Goal: Navigation & Orientation: Go to known website

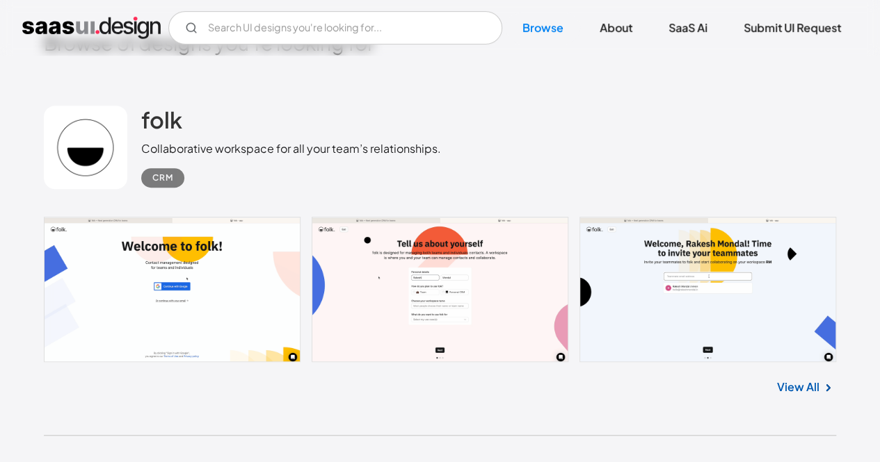
scroll to position [350, 0]
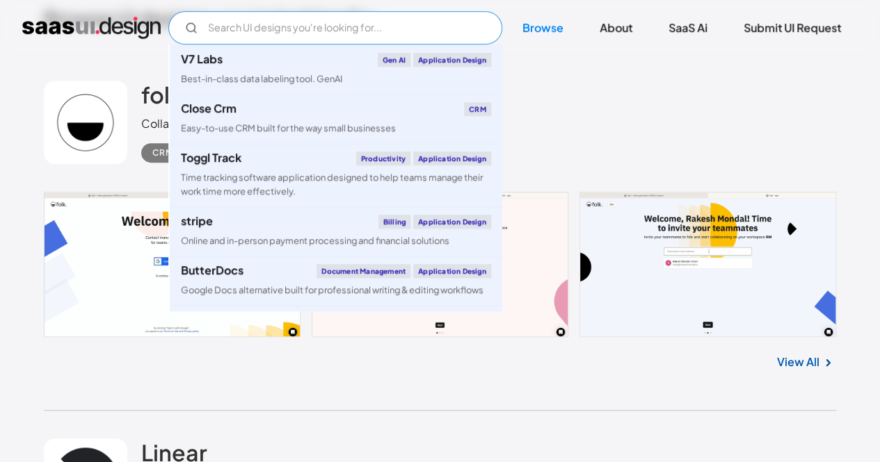
click at [295, 18] on input "Email Form" at bounding box center [335, 27] width 334 height 33
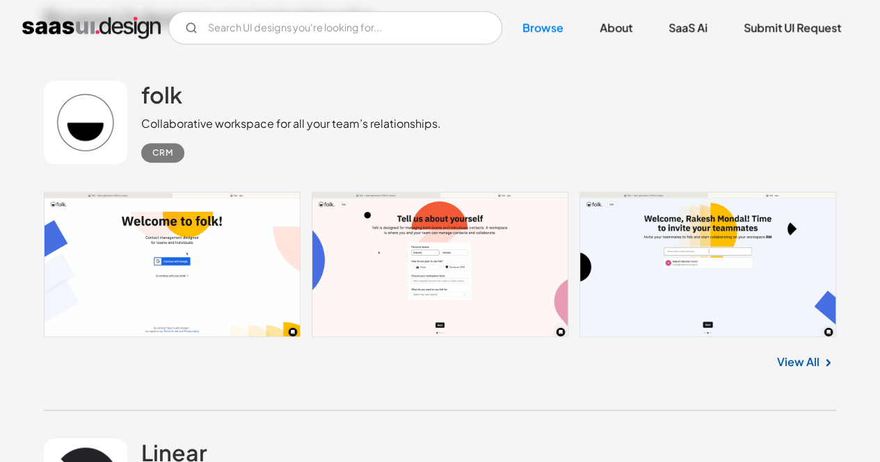
click at [125, 407] on div "folk Collaborative workspace for all your team’s relationships. CRM No items fo…" at bounding box center [440, 232] width 792 height 358
click at [193, 171] on div "folk Collaborative workspace for all your team’s relationships. CRM" at bounding box center [440, 122] width 792 height 139
click at [455, 233] on link at bounding box center [440, 264] width 792 height 145
